Goal: Transaction & Acquisition: Purchase product/service

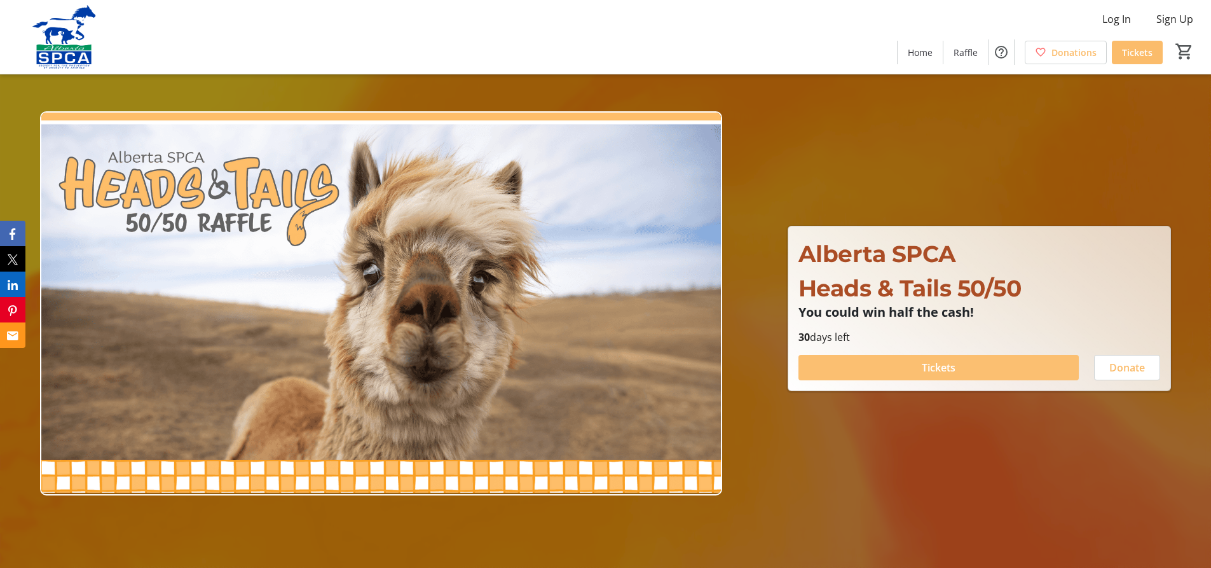
click at [967, 371] on span at bounding box center [938, 367] width 280 height 31
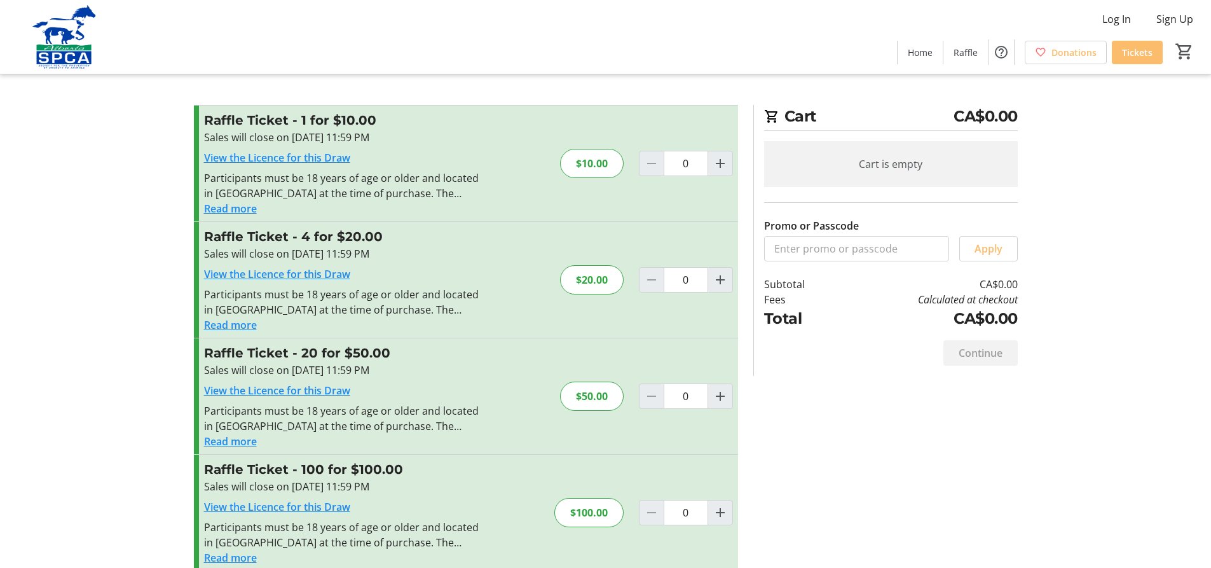
scroll to position [18, 0]
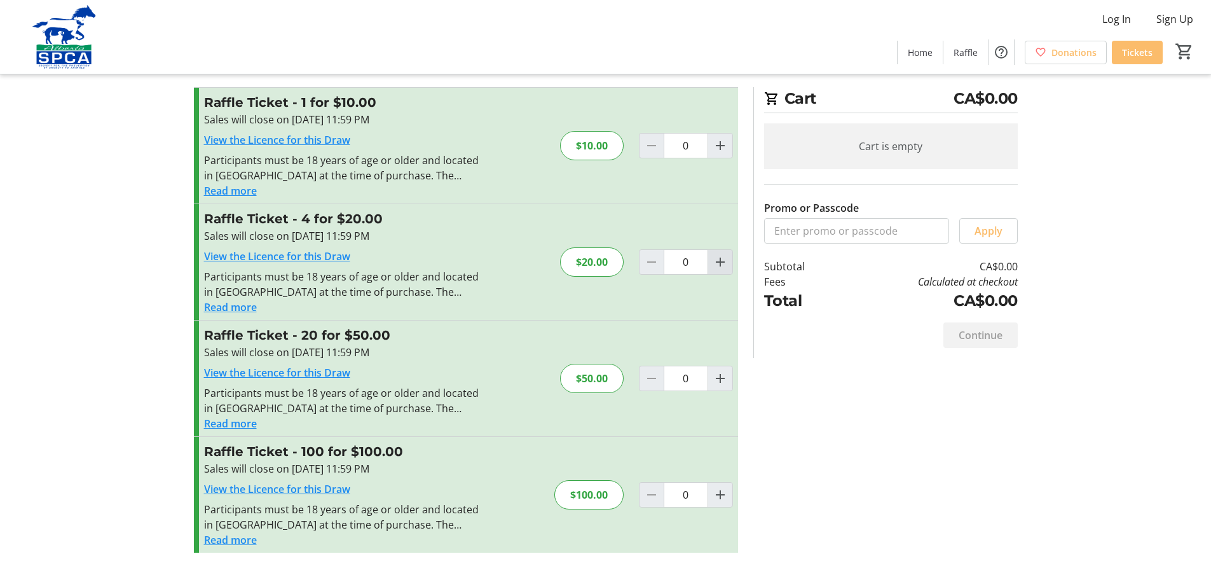
click at [727, 261] on mat-icon "Increment by one" at bounding box center [720, 261] width 15 height 15
type input "1"
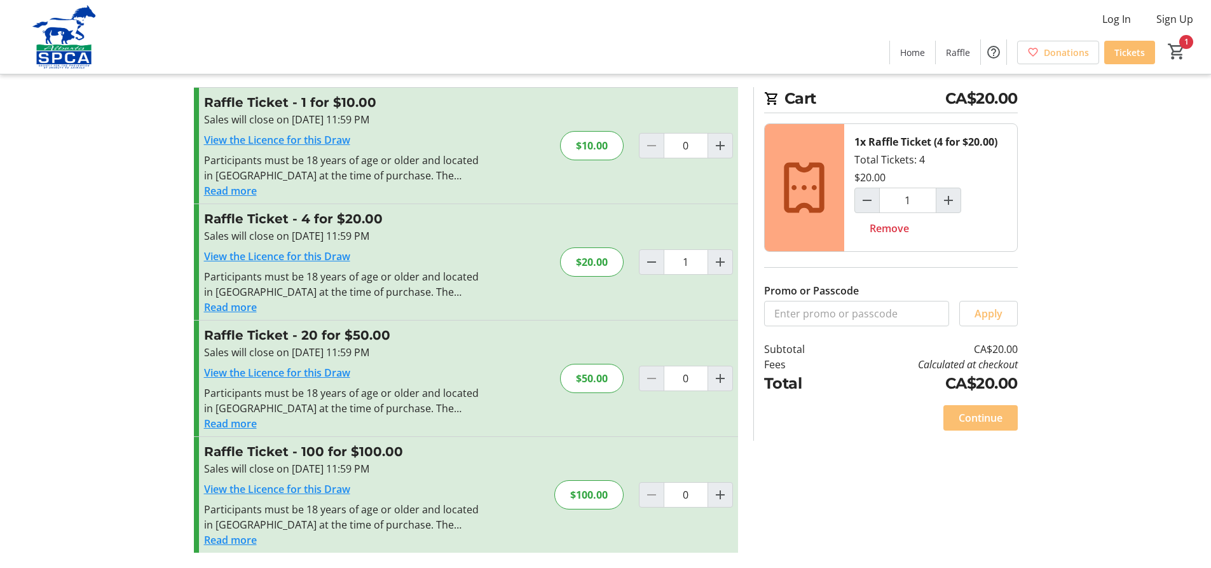
click at [1000, 424] on span "Continue" at bounding box center [981, 417] width 44 height 15
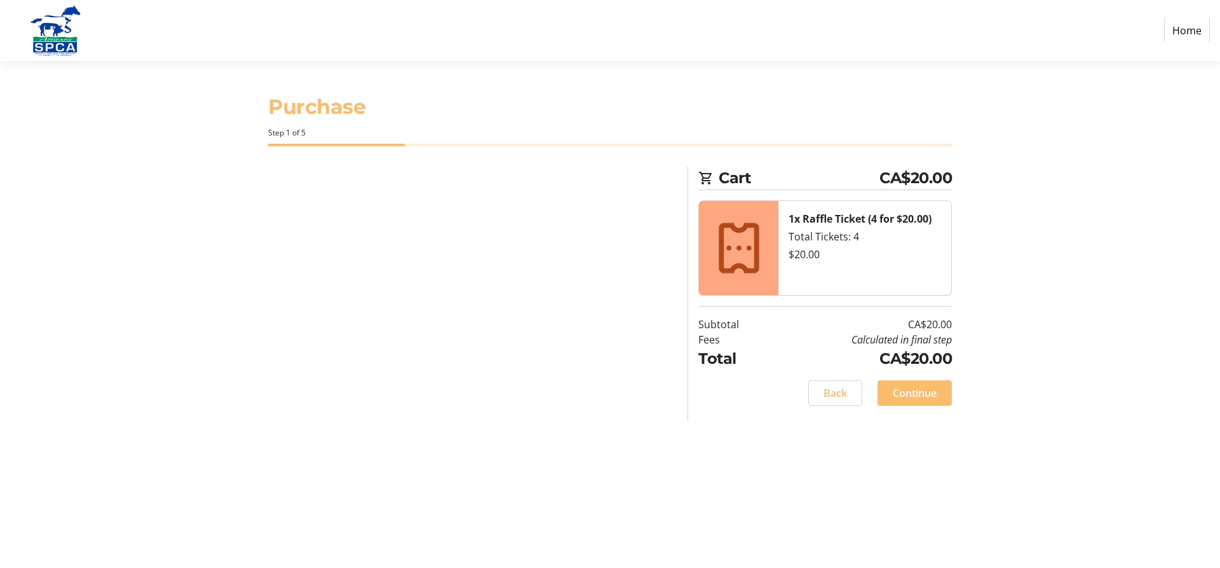
select select "CA"
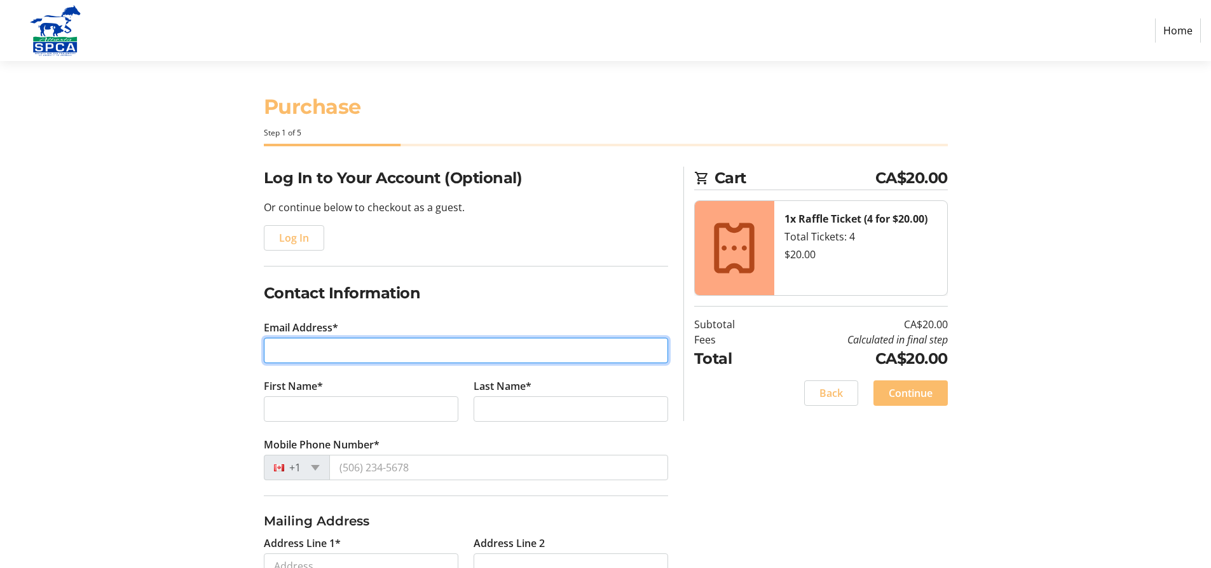
click at [286, 341] on input "Email Address*" at bounding box center [466, 350] width 404 height 25
type input "[EMAIL_ADDRESS][DOMAIN_NAME]"
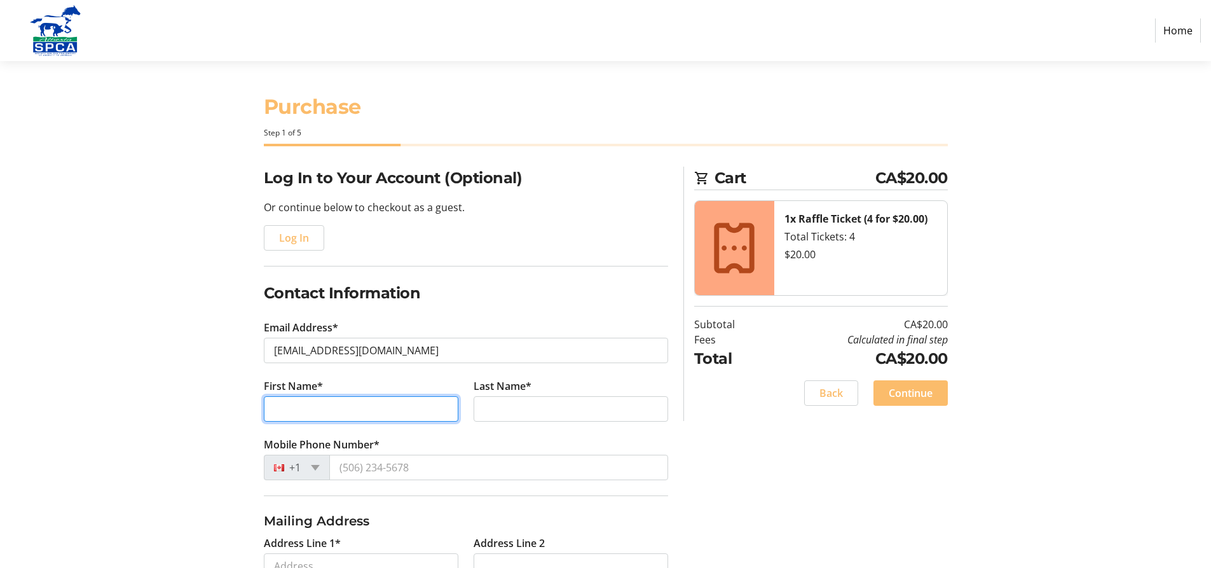
click at [298, 407] on input "First Name*" at bounding box center [361, 408] width 194 height 25
type input "[PERSON_NAME]"
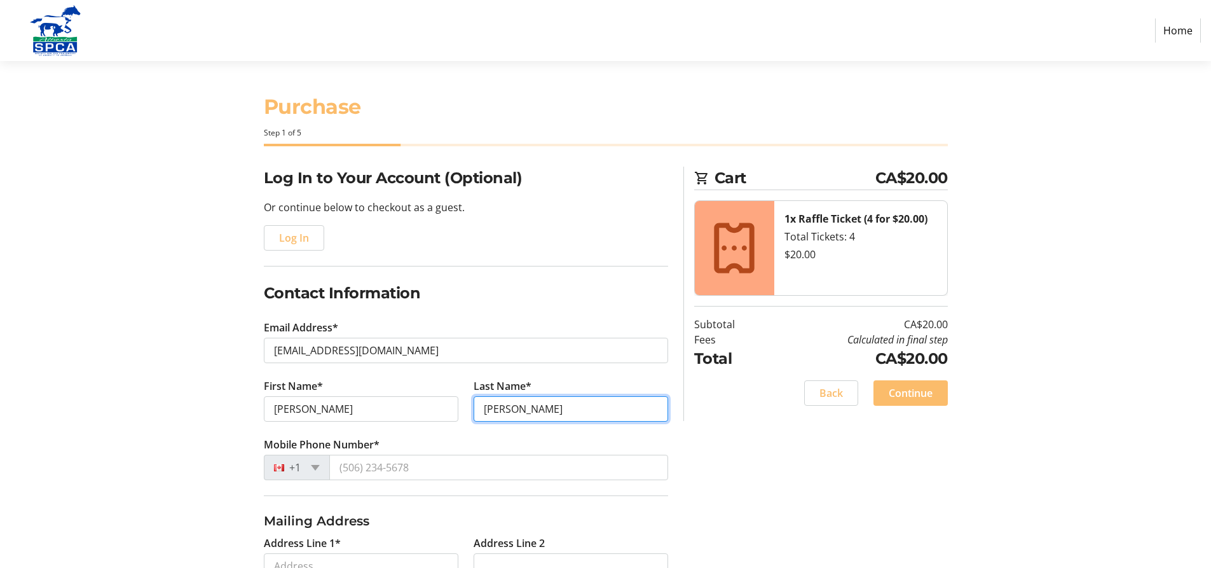
type input "[PERSON_NAME]"
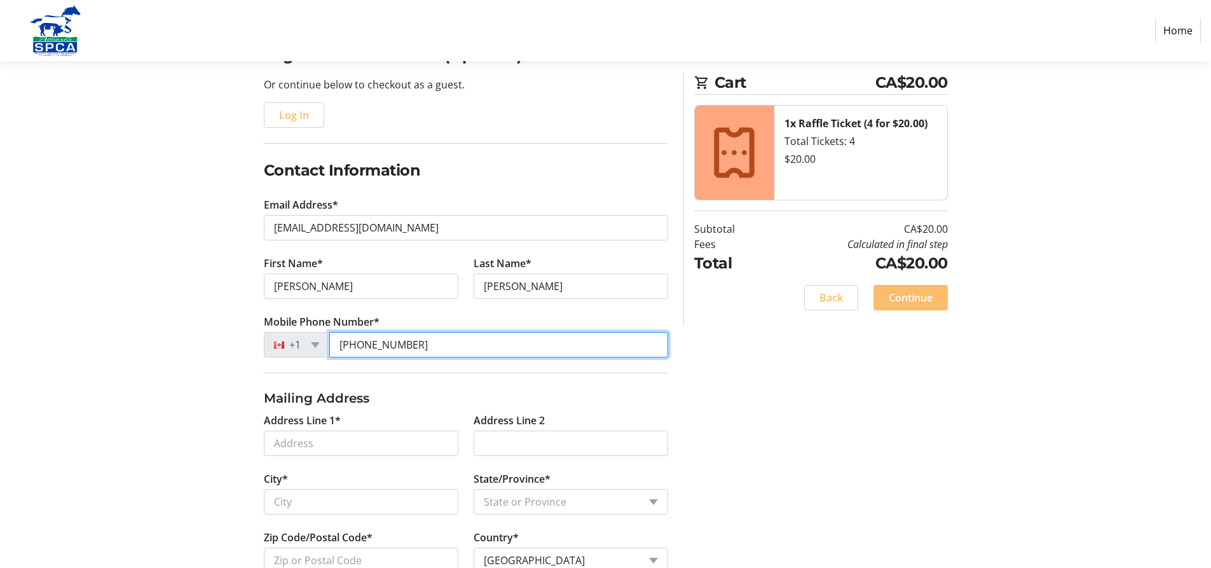
scroll to position [191, 0]
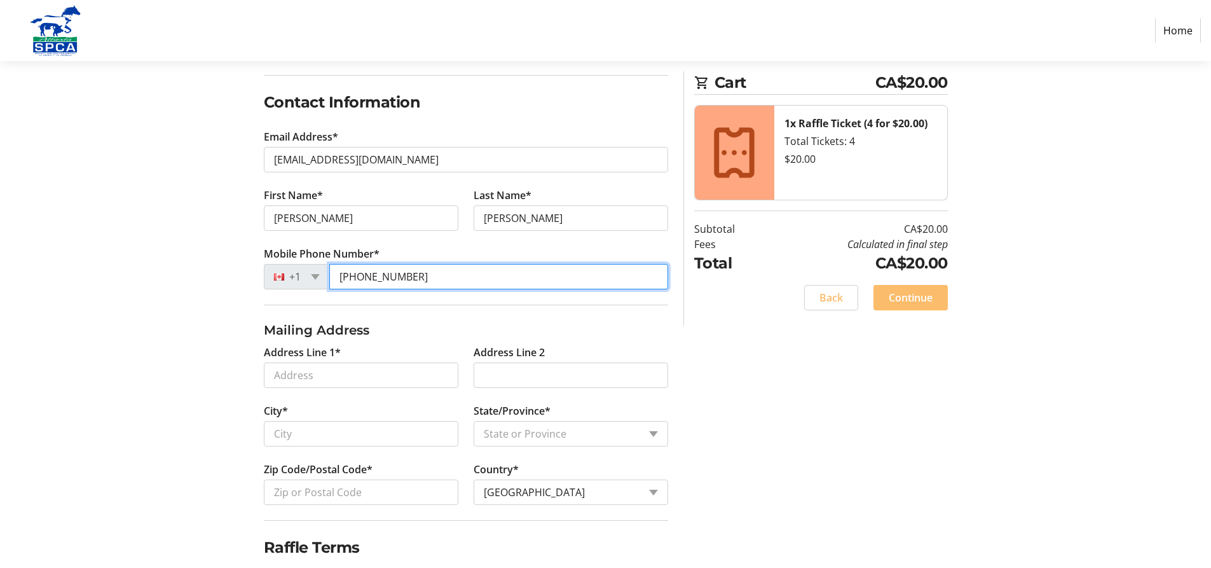
type input "[PHONE_NUMBER]"
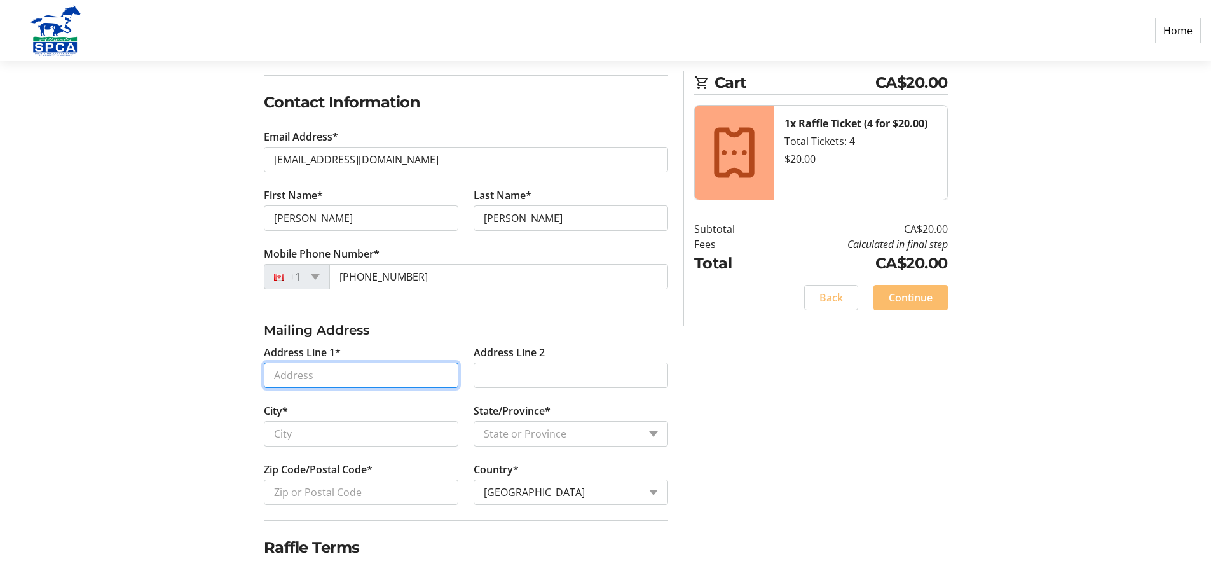
click at [400, 383] on input "Address Line 1*" at bounding box center [361, 374] width 194 height 25
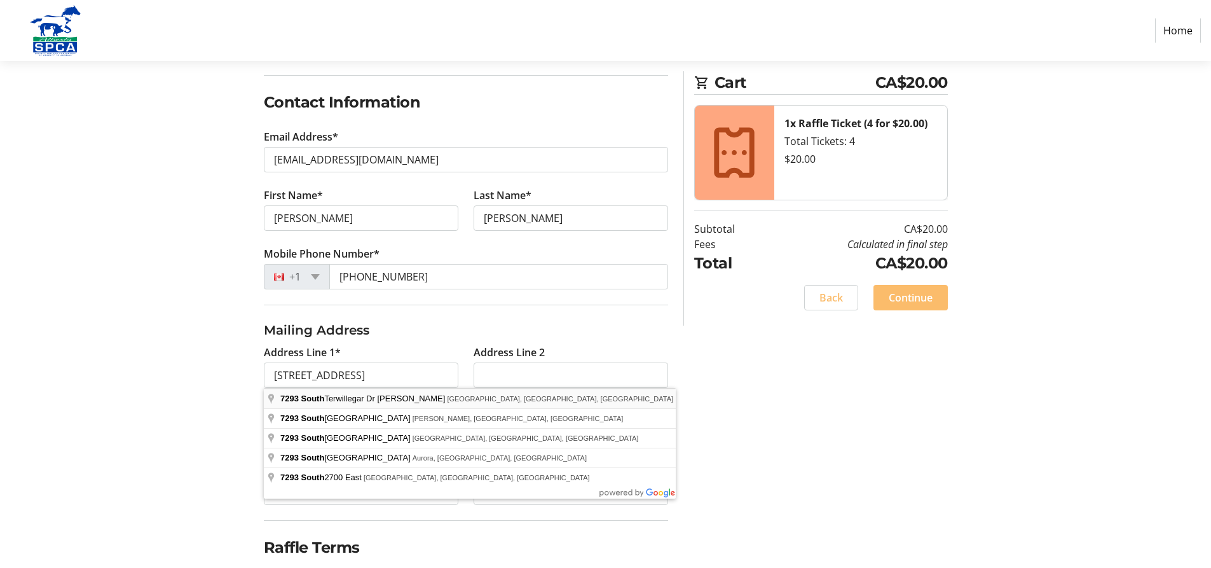
type input "[STREET_ADDRESS]"
type input "[GEOGRAPHIC_DATA]"
select select "AB"
type input "T6R 0E2"
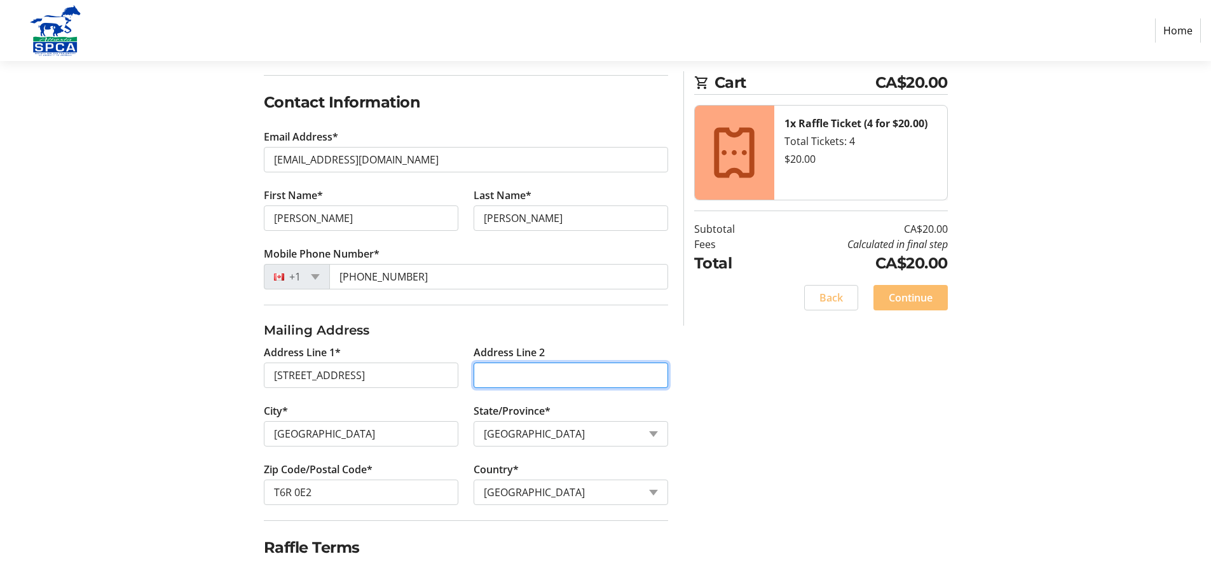
click at [511, 376] on input "Address Line 2" at bounding box center [571, 374] width 194 height 25
type input "Unit 26"
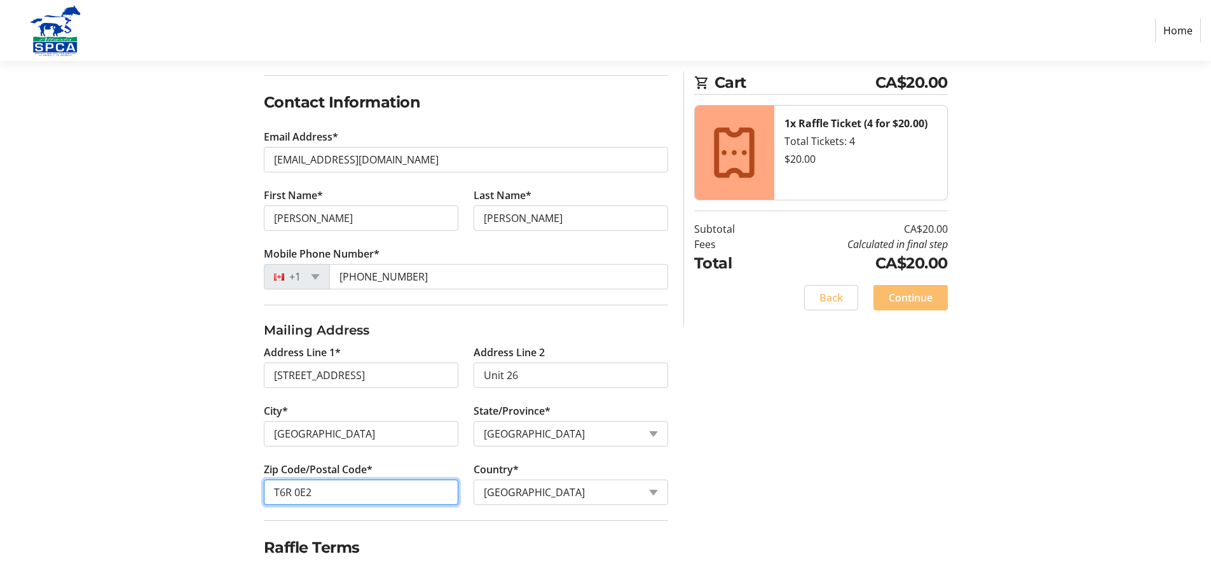
click at [334, 489] on input "T6R 0E2" at bounding box center [361, 491] width 194 height 25
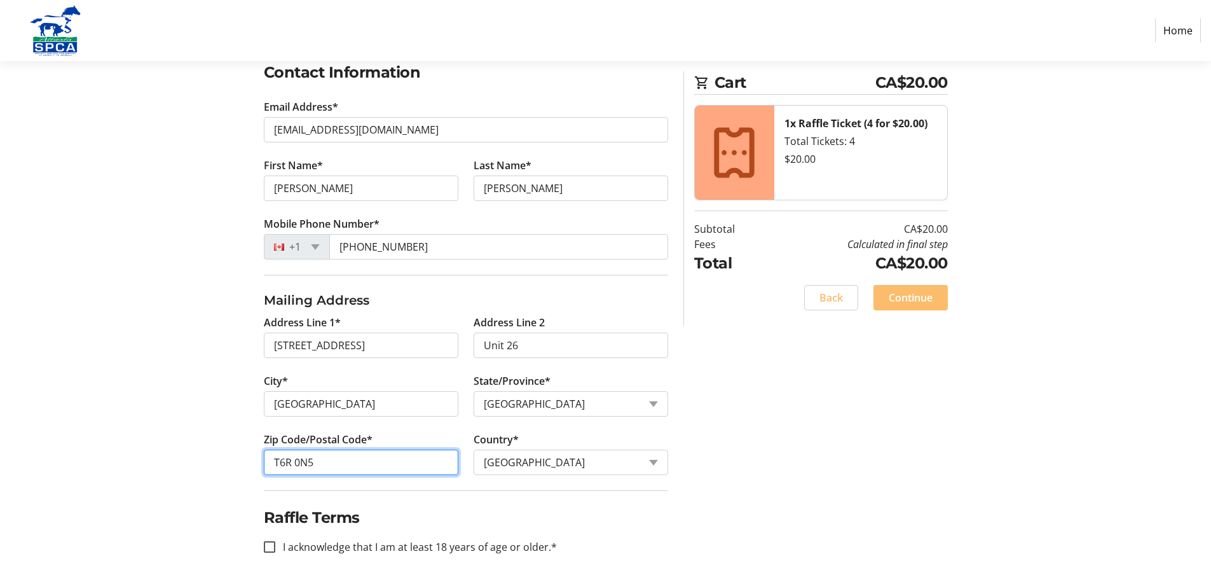
scroll to position [238, 0]
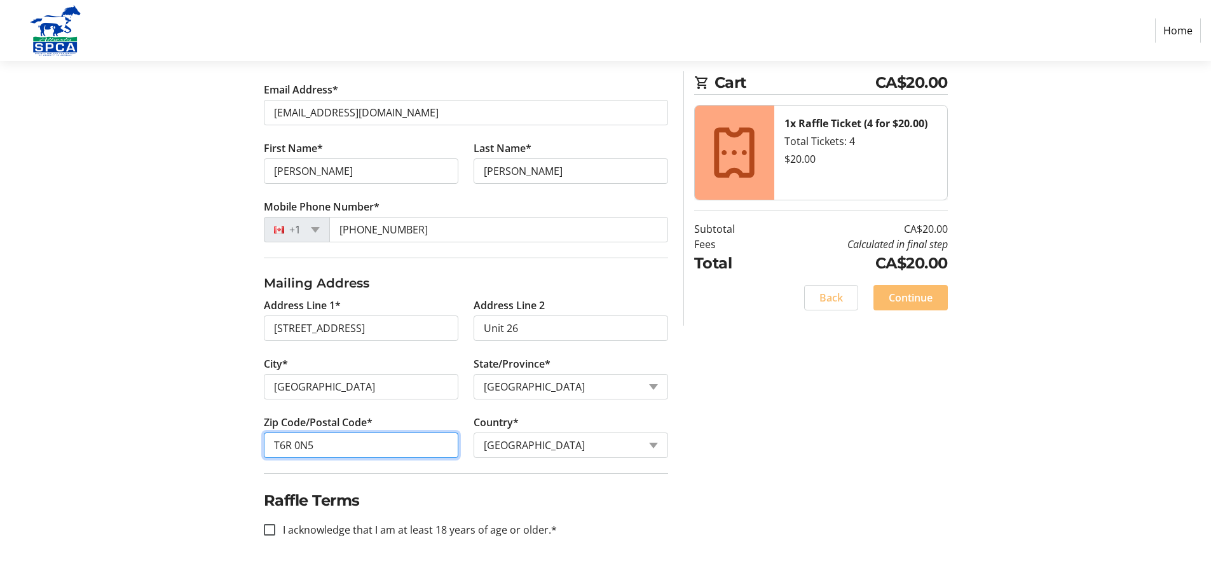
type input "T6R 0N5"
click at [709, 357] on div "Log In to Your Account (Optional) Or continue below to checkout as a guest. Log…" at bounding box center [605, 248] width 839 height 639
click at [264, 526] on input "I acknowledge that I am at least 18 years of age or older.*" at bounding box center [269, 529] width 11 height 11
checkbox input "true"
click at [904, 298] on span "Continue" at bounding box center [911, 297] width 44 height 15
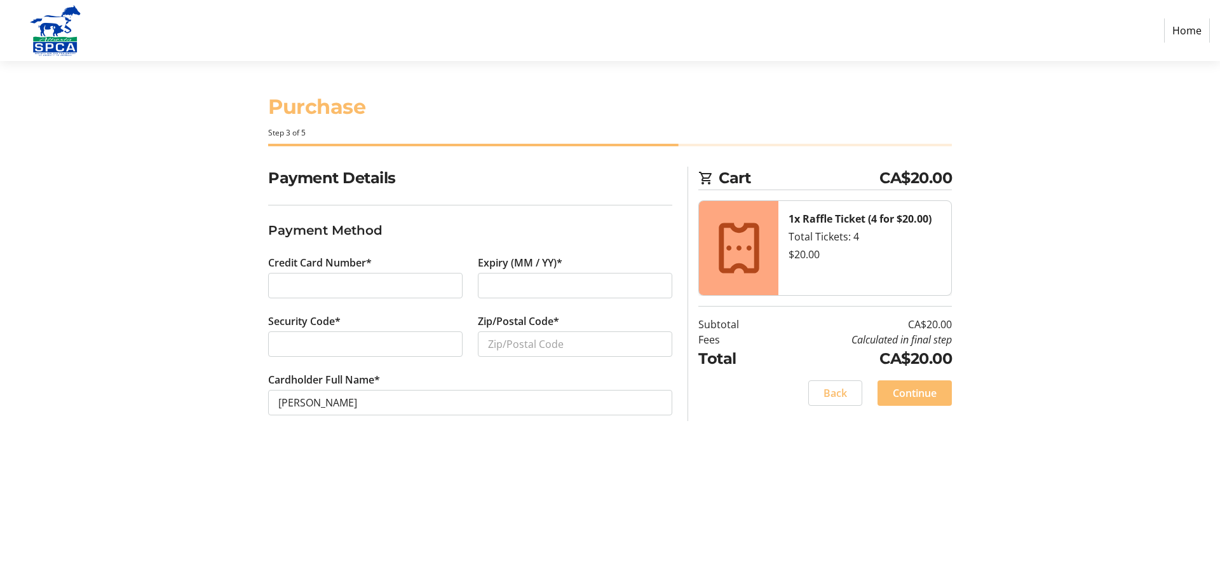
click at [308, 273] on div at bounding box center [365, 285] width 194 height 25
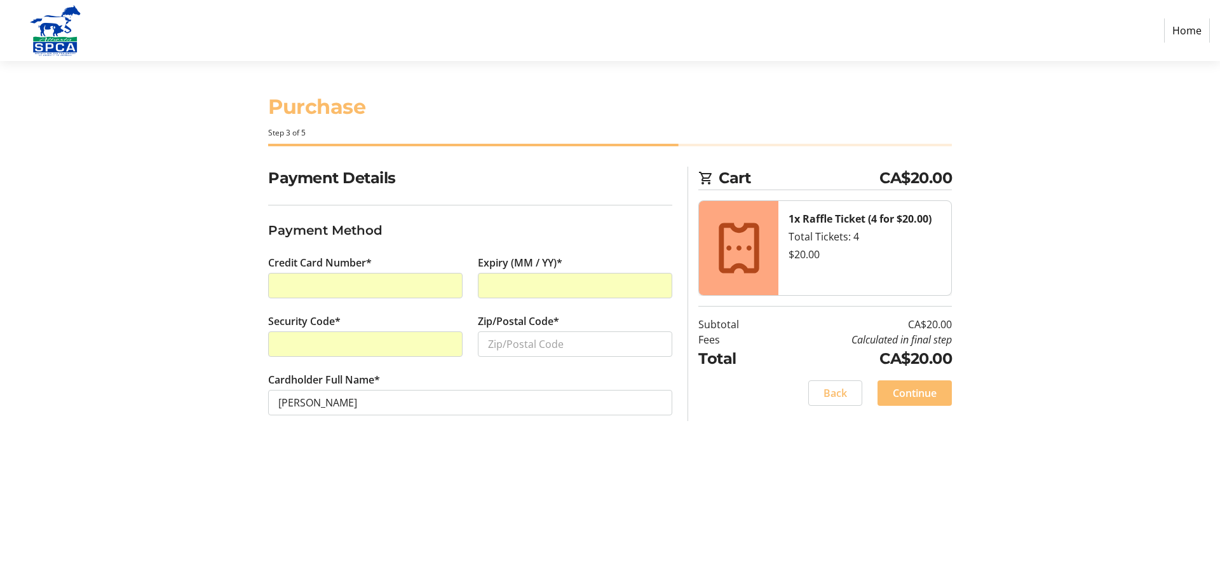
drag, startPoint x: 573, startPoint y: 429, endPoint x: 571, endPoint y: 437, distance: 8.4
click at [572, 433] on section "Payment Details Payment Method Credit Card Number* Expiry (MM / YY)* Security C…" at bounding box center [470, 306] width 404 height 279
click at [499, 348] on input "Zip/Postal Code*" at bounding box center [575, 343] width 194 height 25
type input "T6R 0N5"
click at [938, 391] on span at bounding box center [915, 393] width 74 height 31
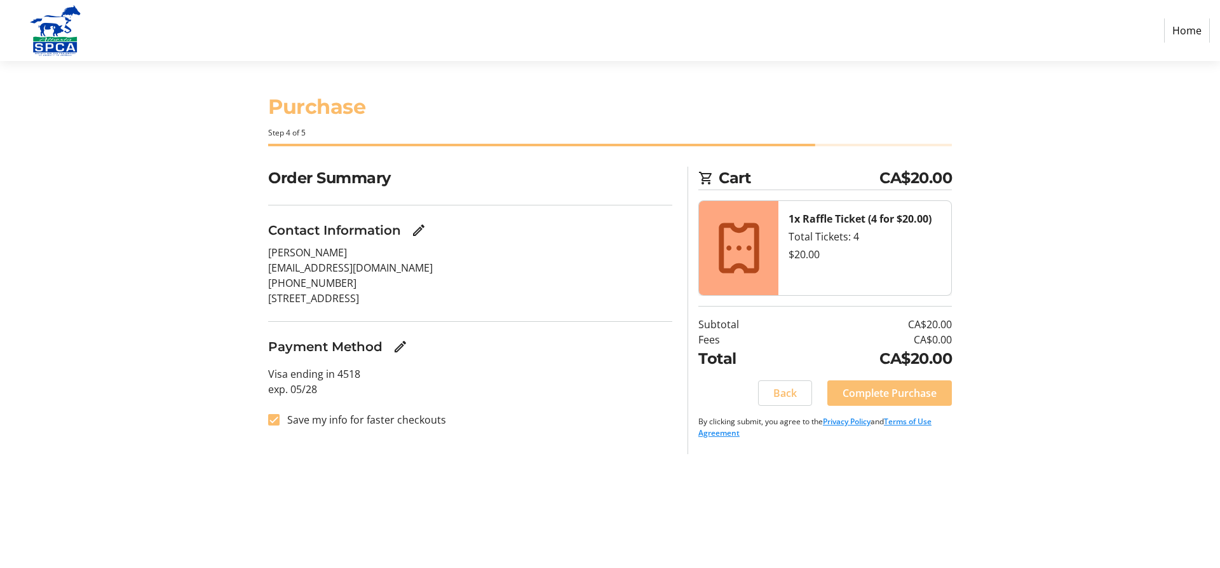
click at [916, 390] on span "Complete Purchase" at bounding box center [890, 392] width 94 height 15
